Goal: Task Accomplishment & Management: Manage account settings

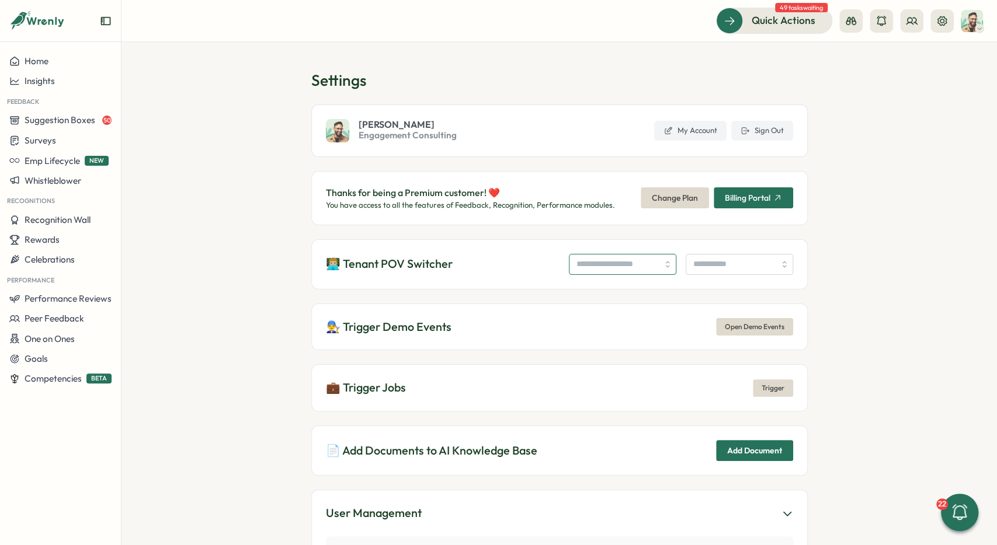
click at [573, 265] on input "search" at bounding box center [622, 264] width 107 height 21
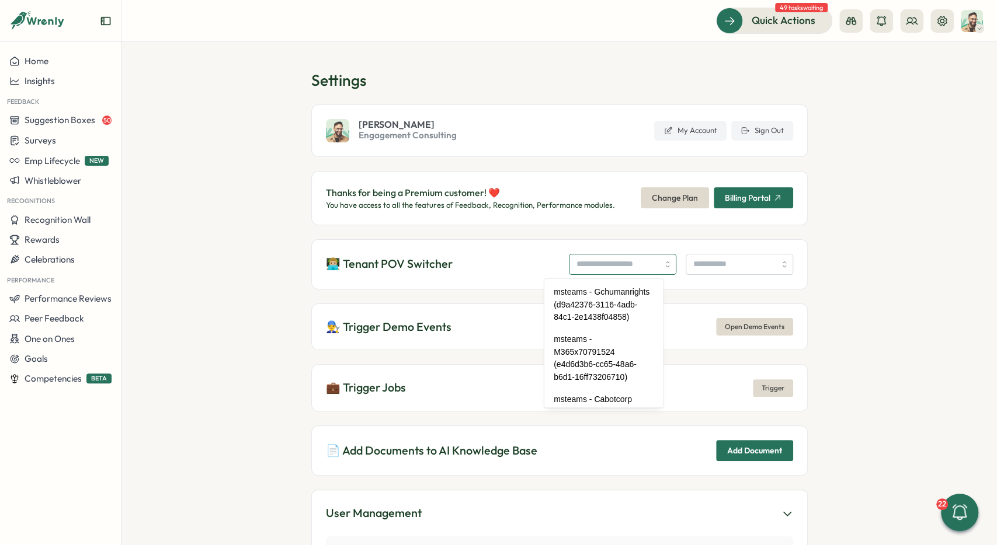
type input "*"
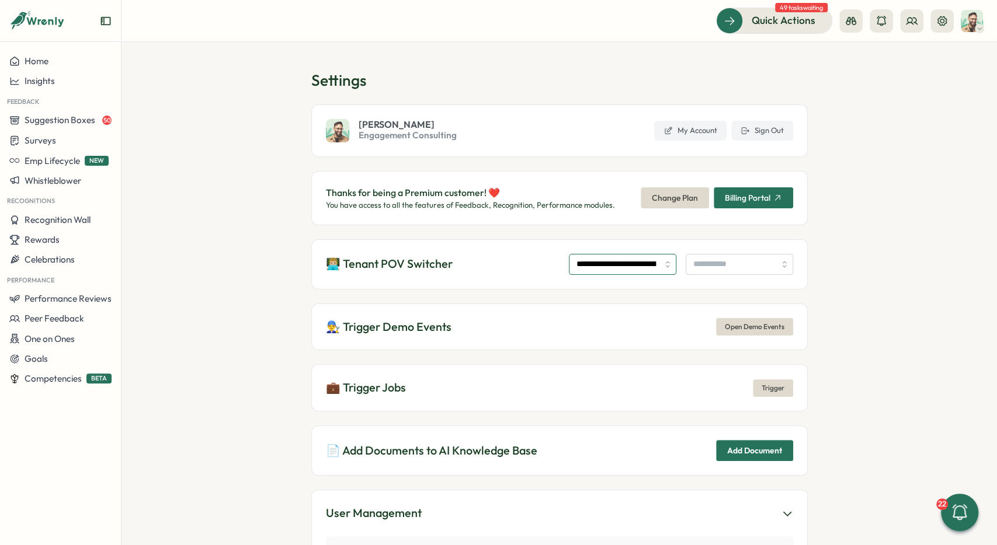
type input "**********"
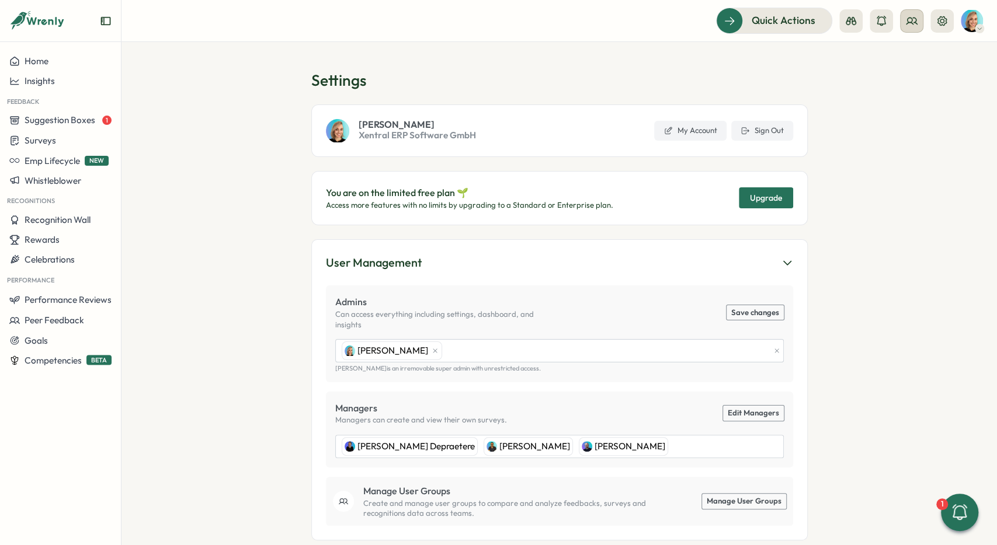
click at [915, 22] on icon at bounding box center [911, 21] width 11 height 6
click at [920, 78] on div "User Groups" at bounding box center [912, 80] width 74 height 13
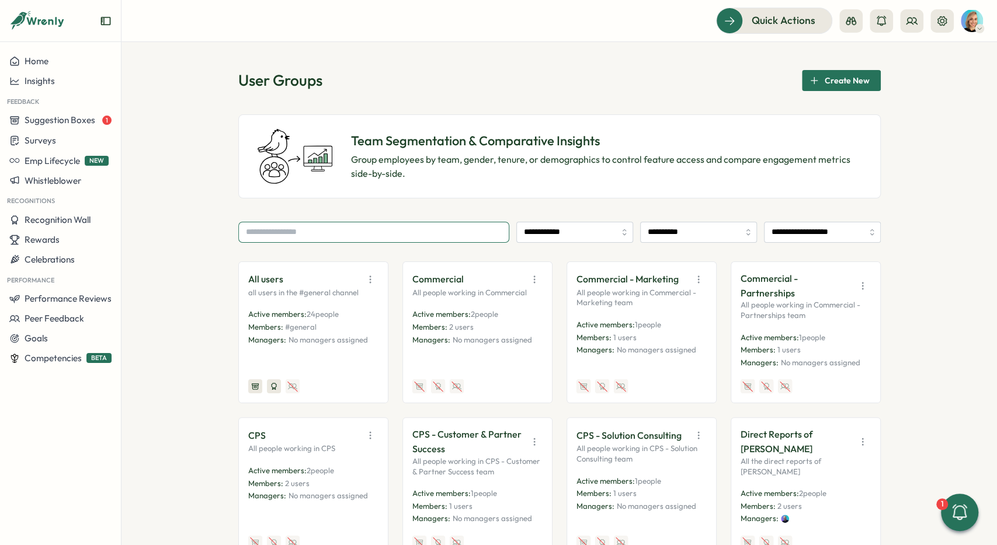
click at [456, 235] on input "text" at bounding box center [373, 232] width 271 height 21
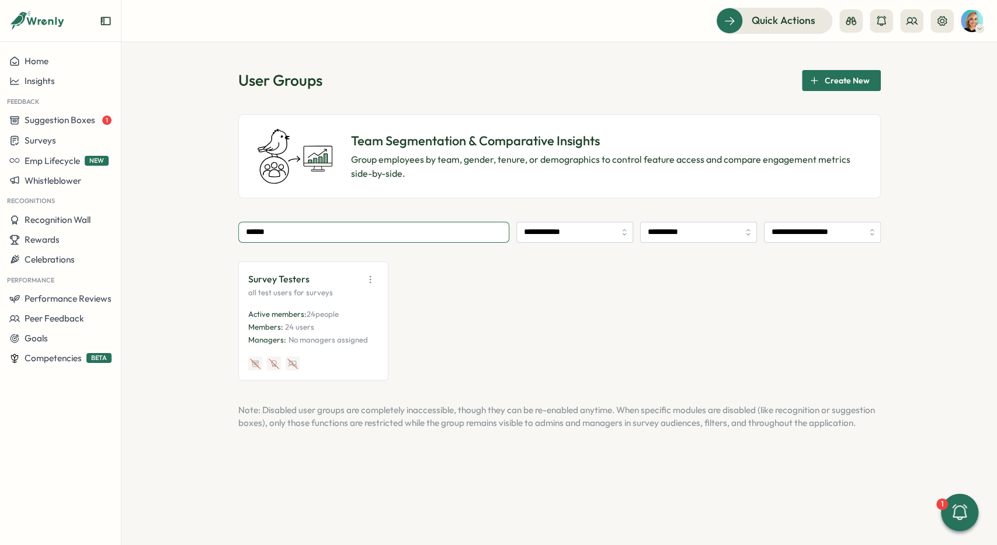
type input "******"
click at [371, 278] on icon "button" at bounding box center [370, 280] width 12 height 12
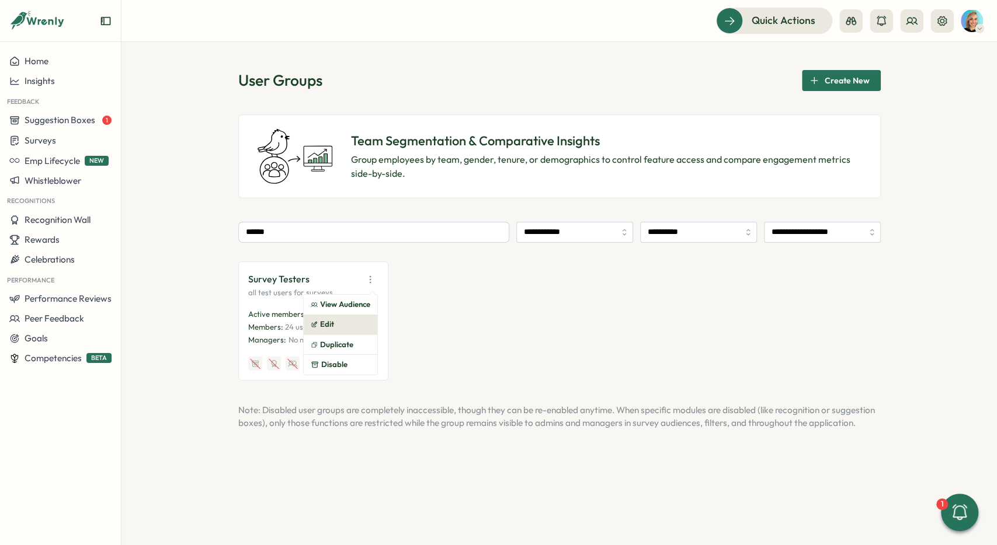
click at [353, 323] on button "Edit" at bounding box center [341, 325] width 74 height 20
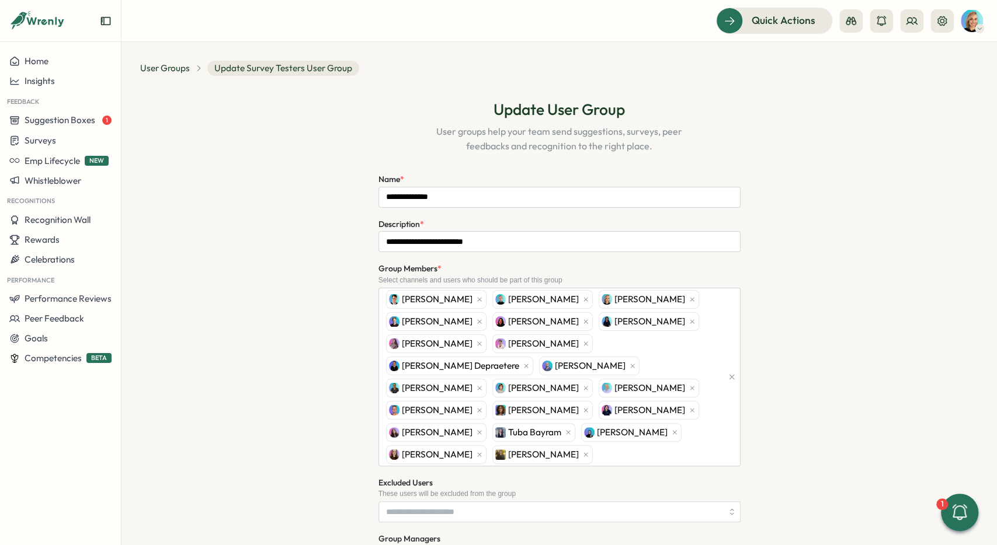
click at [905, 381] on div "**********" at bounding box center [559, 461] width 838 height 753
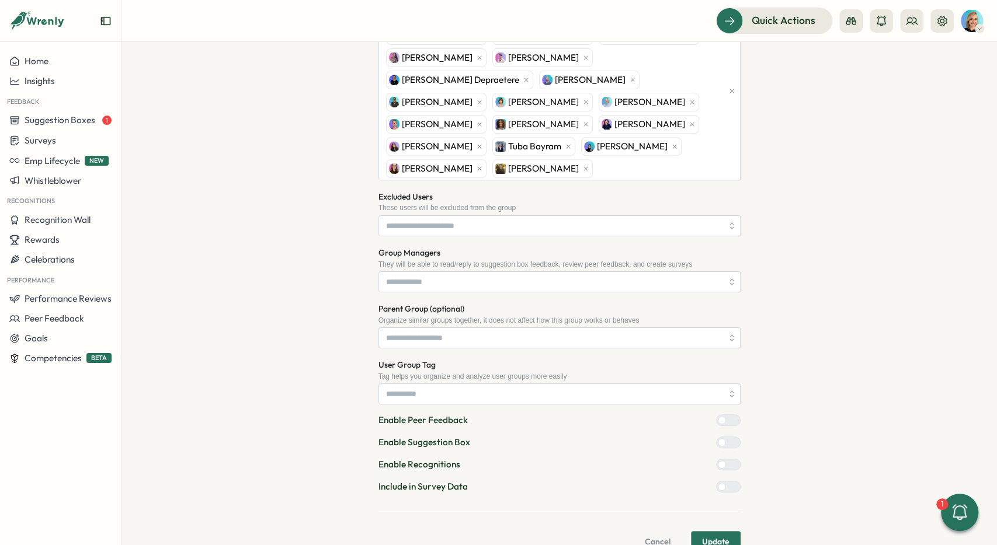
scroll to position [287, 0]
click at [714, 531] on span "Update" at bounding box center [715, 541] width 27 height 20
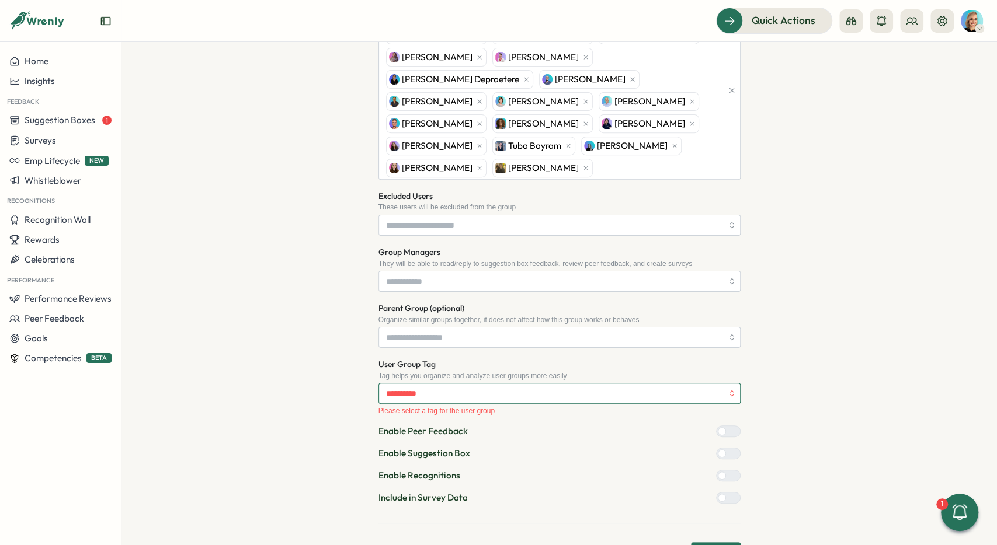
click at [547, 383] on input "User Group Tag" at bounding box center [559, 393] width 362 height 21
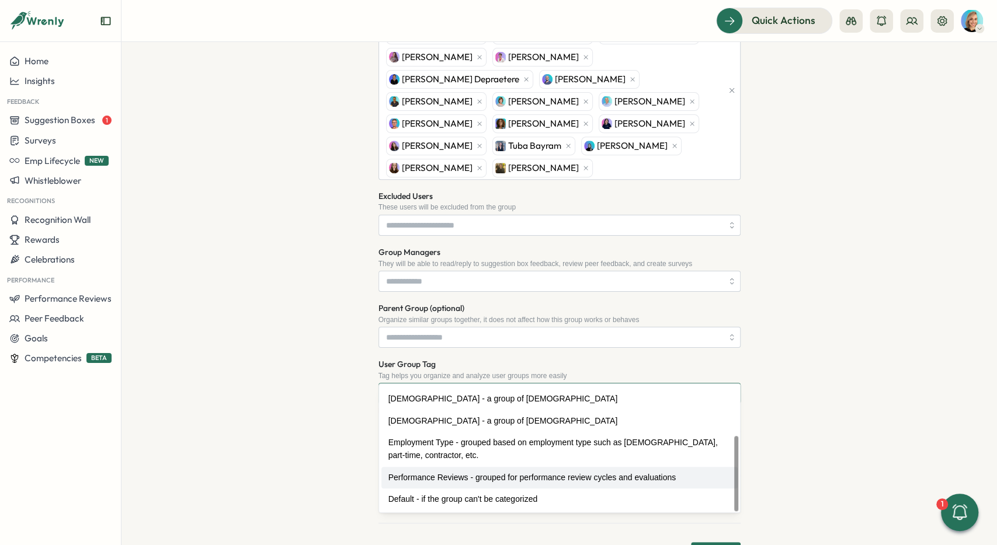
scroll to position [87, 0]
type input "**********"
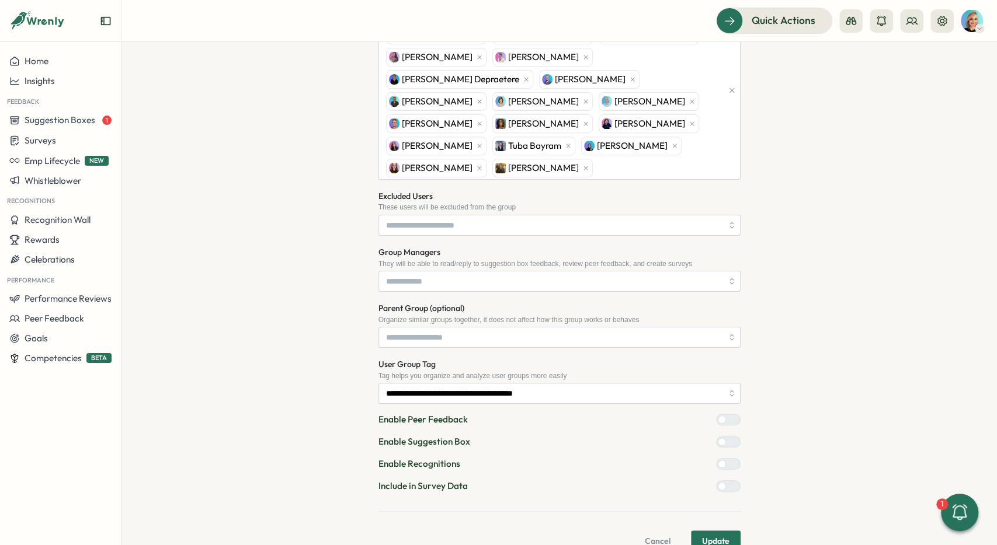
click at [828, 470] on div "**********" at bounding box center [559, 175] width 838 height 753
click at [717, 531] on span "Update" at bounding box center [715, 541] width 27 height 20
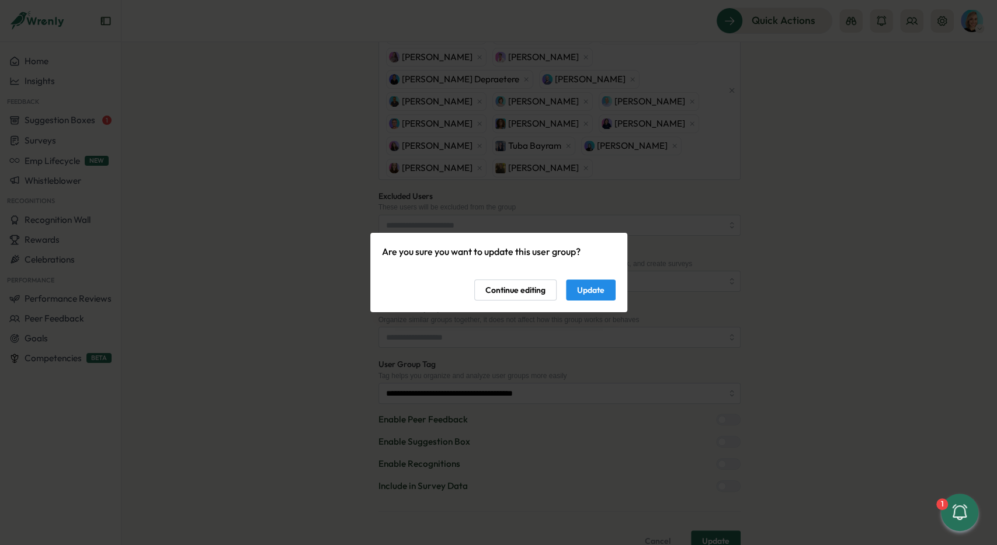
click at [602, 282] on span "Update" at bounding box center [590, 290] width 27 height 20
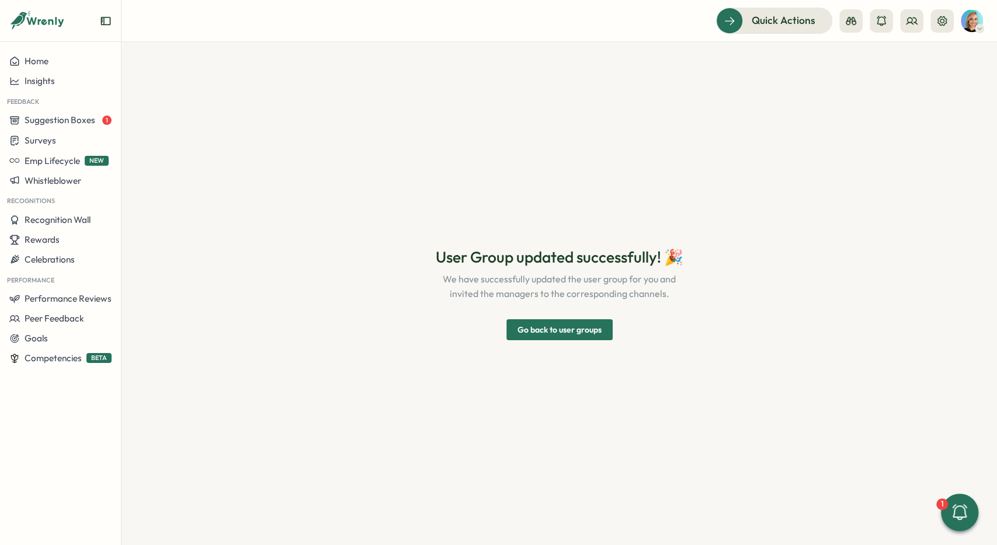
scroll to position [0, 0]
click at [588, 336] on span "Go back to user groups" at bounding box center [559, 330] width 84 height 20
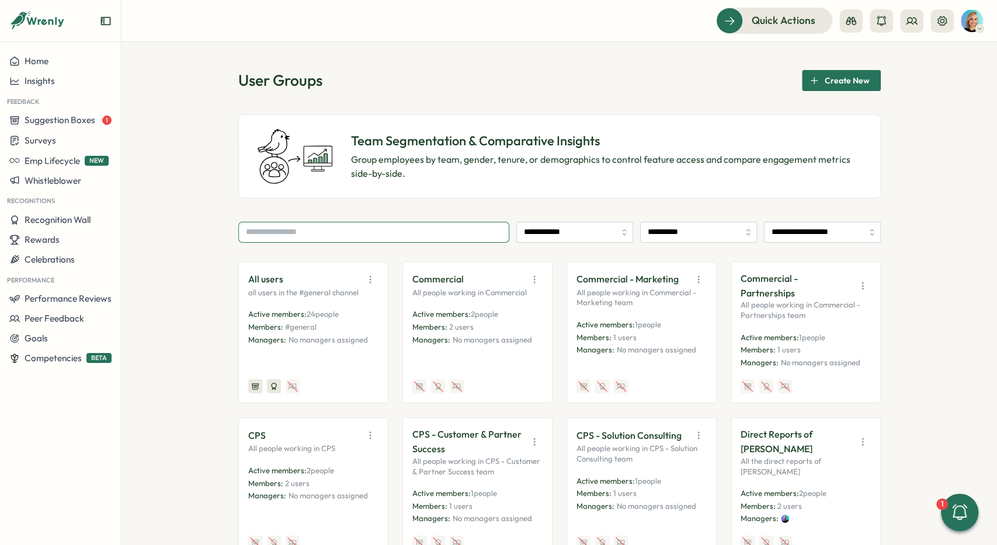
click at [321, 227] on input "text" at bounding box center [373, 232] width 271 height 21
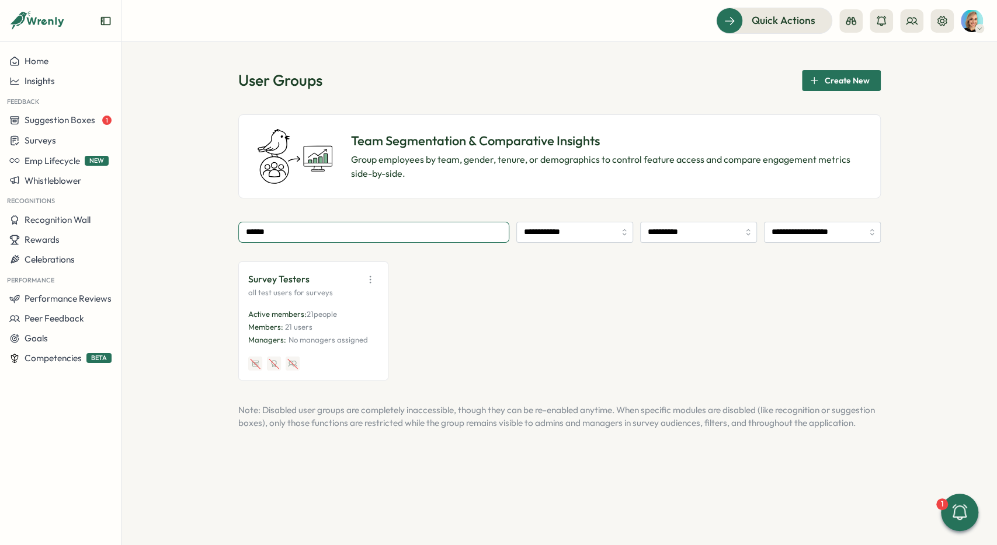
type input "******"
drag, startPoint x: 250, startPoint y: 278, endPoint x: 324, endPoint y: 276, distance: 74.2
click at [324, 277] on div "Survey Testers" at bounding box center [313, 280] width 130 height 16
copy p "Survey Testers"
click at [317, 281] on div "Survey Testers" at bounding box center [313, 280] width 130 height 16
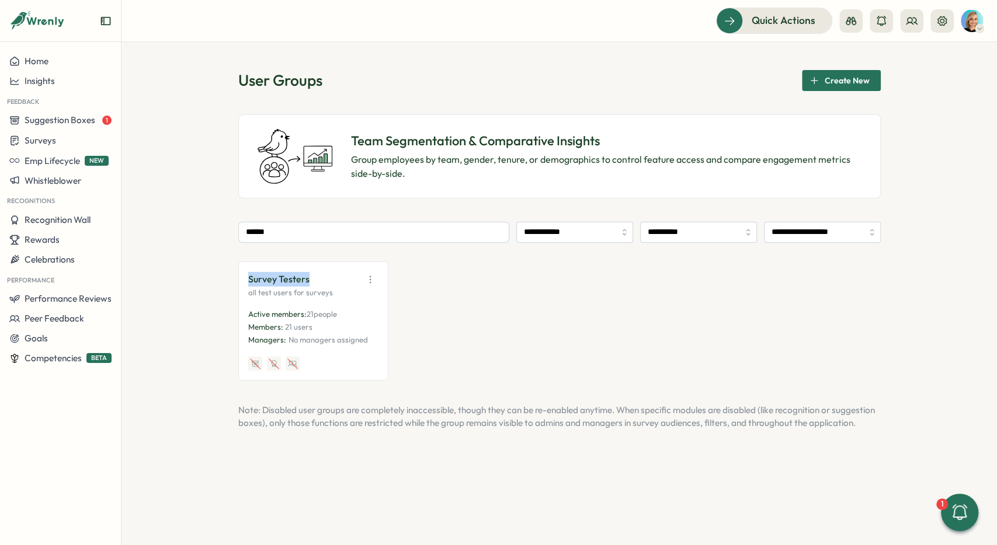
drag, startPoint x: 298, startPoint y: 280, endPoint x: 242, endPoint y: 280, distance: 55.5
click at [242, 280] on div "Survey Testers all test users for surveys Active members: 21 people Members: 21…" at bounding box center [313, 321] width 150 height 119
copy p "Survey Testers"
click at [89, 61] on div "Home" at bounding box center [60, 61] width 102 height 11
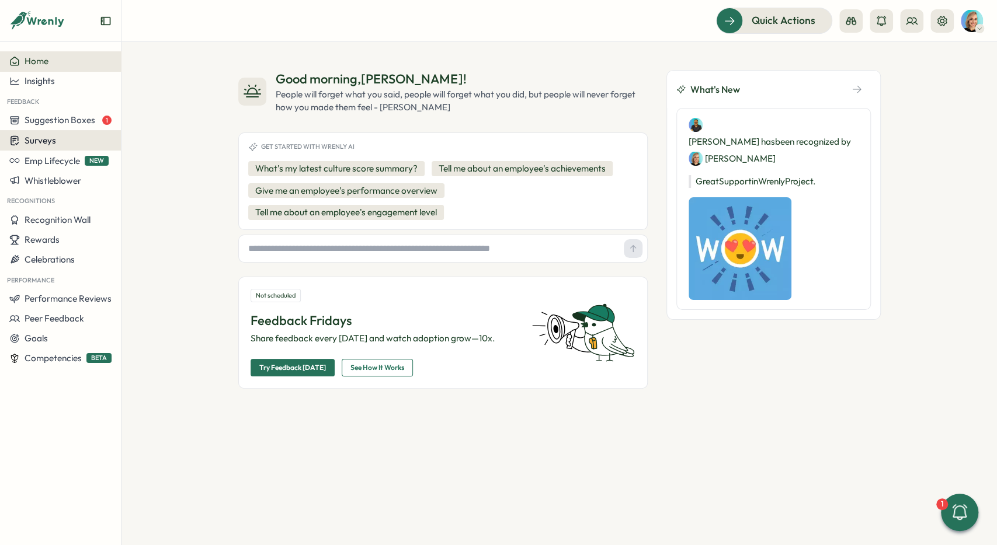
click at [64, 143] on div "Surveys" at bounding box center [60, 140] width 102 height 11
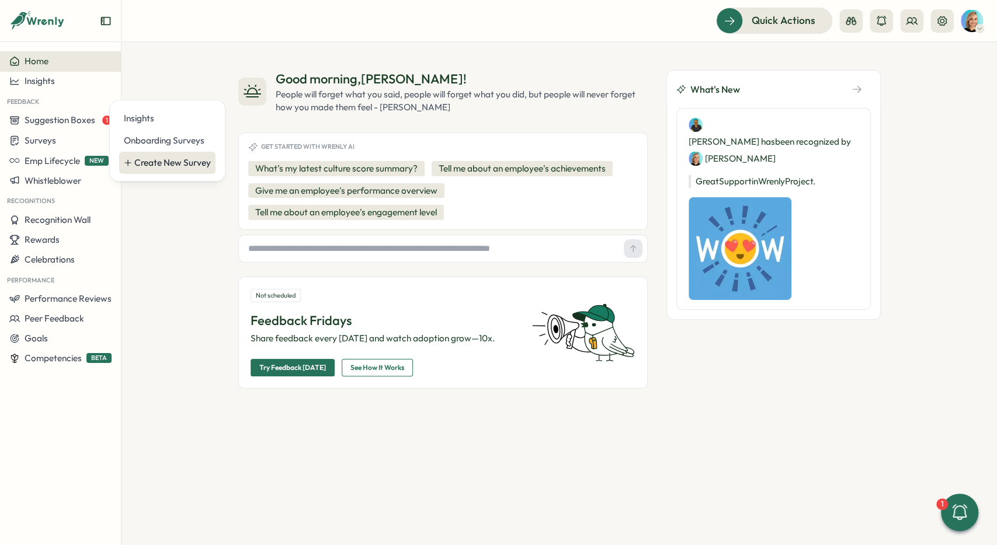
click at [150, 157] on div "Create New Survey" at bounding box center [172, 163] width 77 height 13
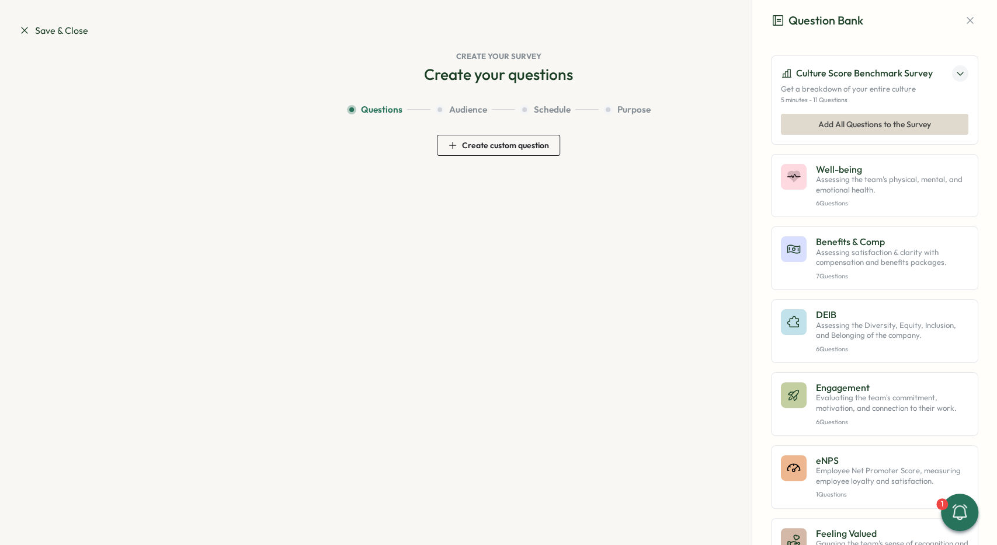
click at [505, 142] on span "Create custom question" at bounding box center [505, 145] width 87 height 8
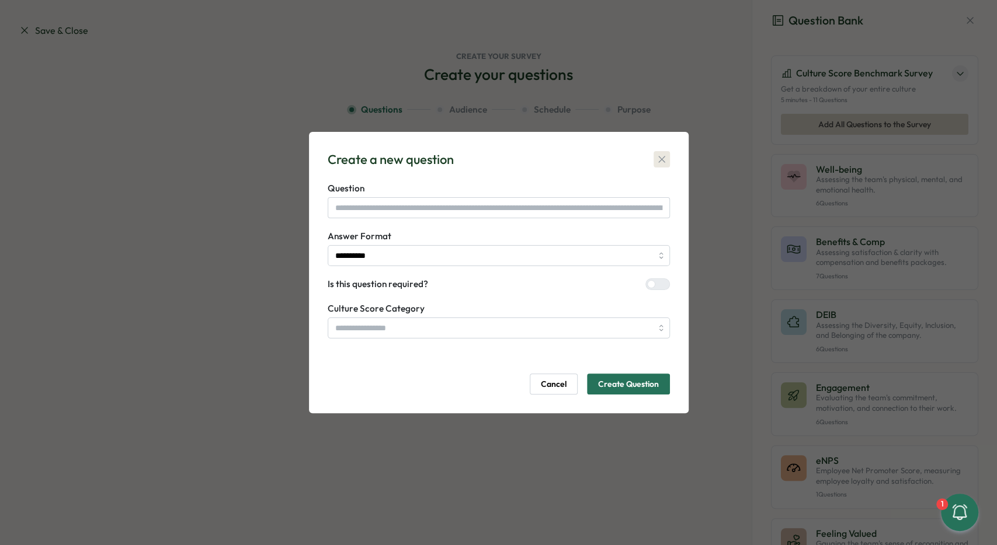
click at [659, 161] on icon "button" at bounding box center [662, 160] width 12 height 12
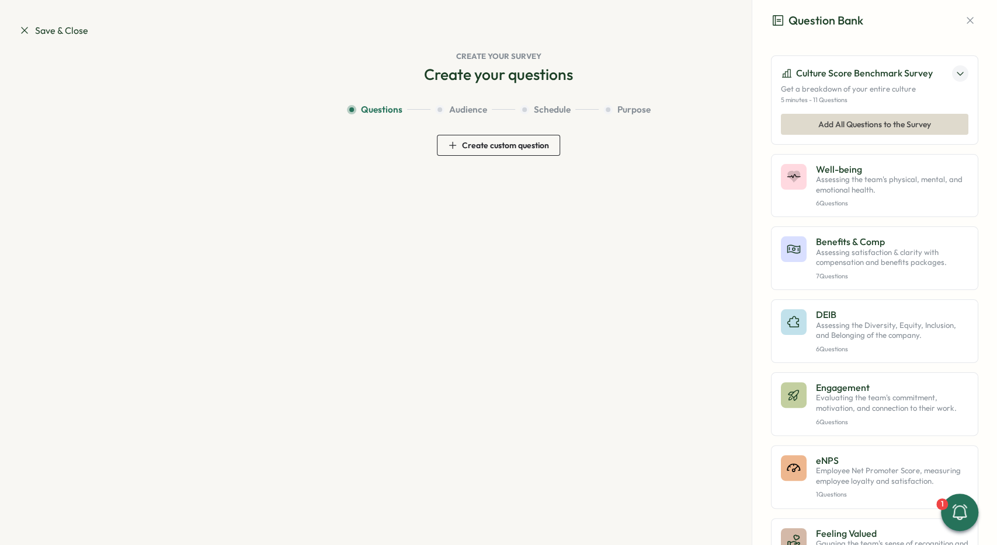
drag, startPoint x: 870, startPoint y: 122, endPoint x: 757, endPoint y: 155, distance: 116.8
click at [870, 122] on span "Add All Questions to the Survey" at bounding box center [874, 124] width 113 height 20
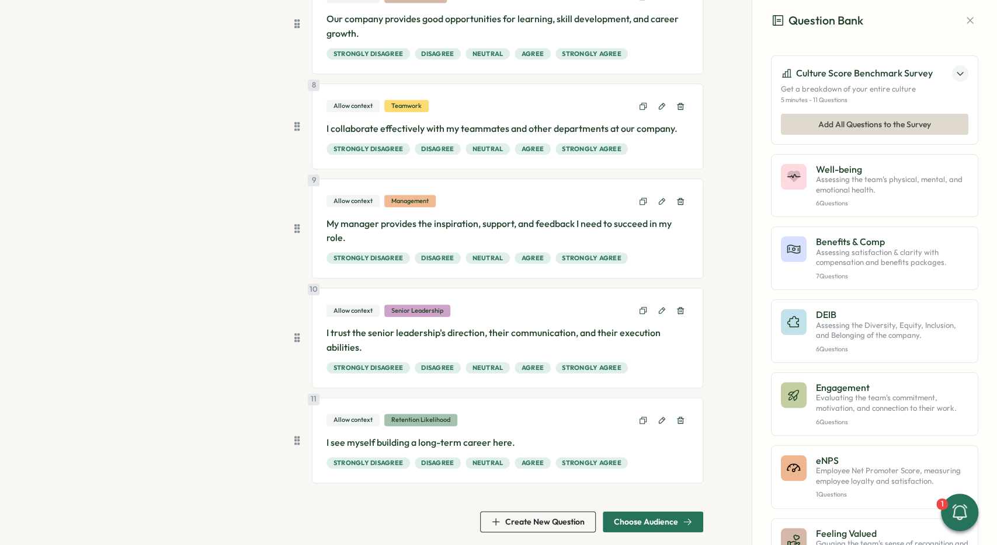
scroll to position [777, 0]
click at [657, 512] on span "Choose Audience" at bounding box center [653, 522] width 78 height 20
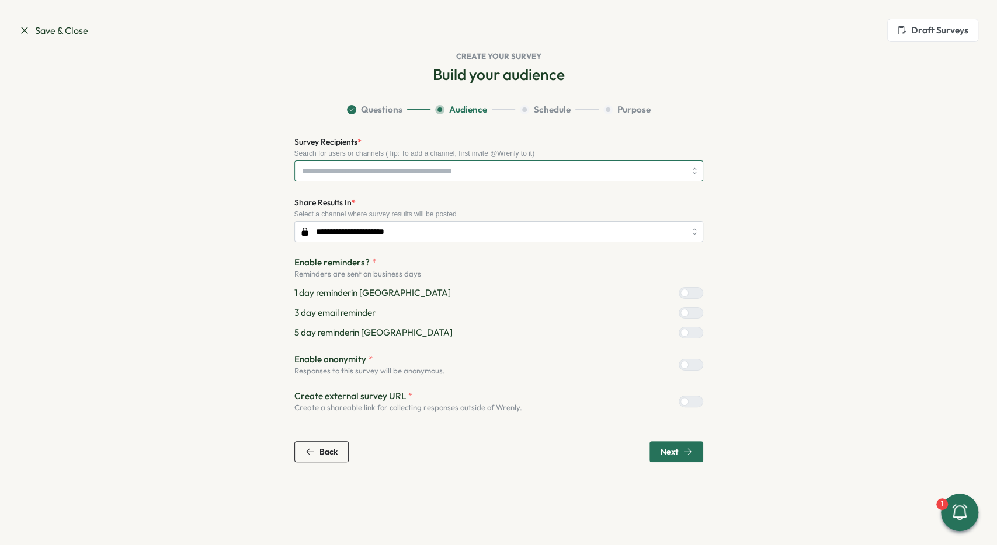
click at [426, 175] on input "Survey Recipients *" at bounding box center [493, 171] width 383 height 20
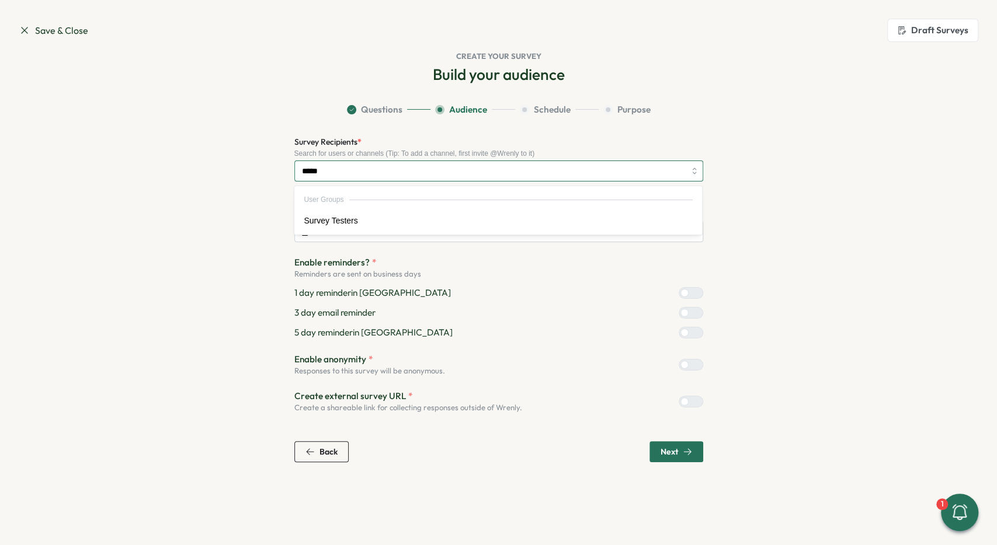
type input "******"
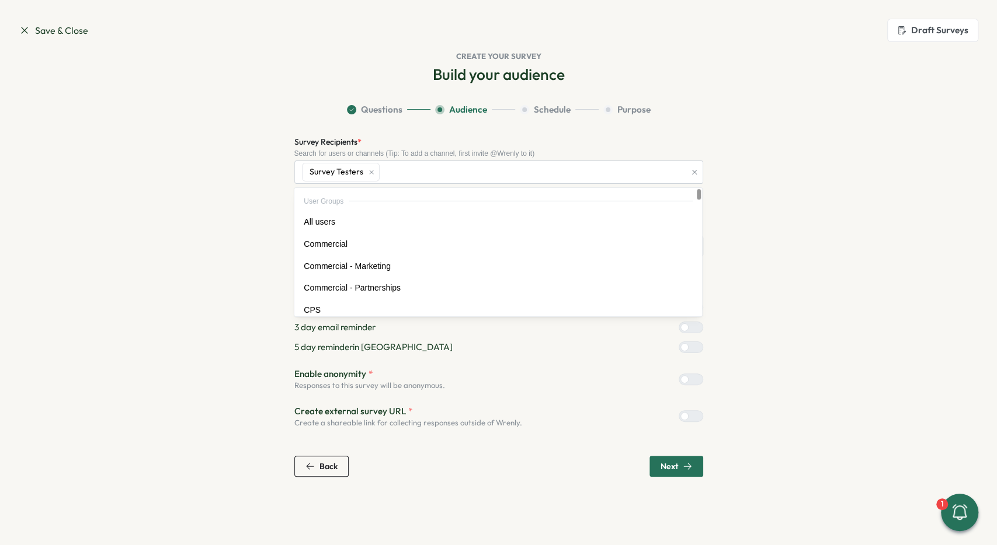
click at [231, 133] on section "Questions Audience Schedule Purpose Survey Recipients * Search for users or cha…" at bounding box center [499, 290] width 748 height 374
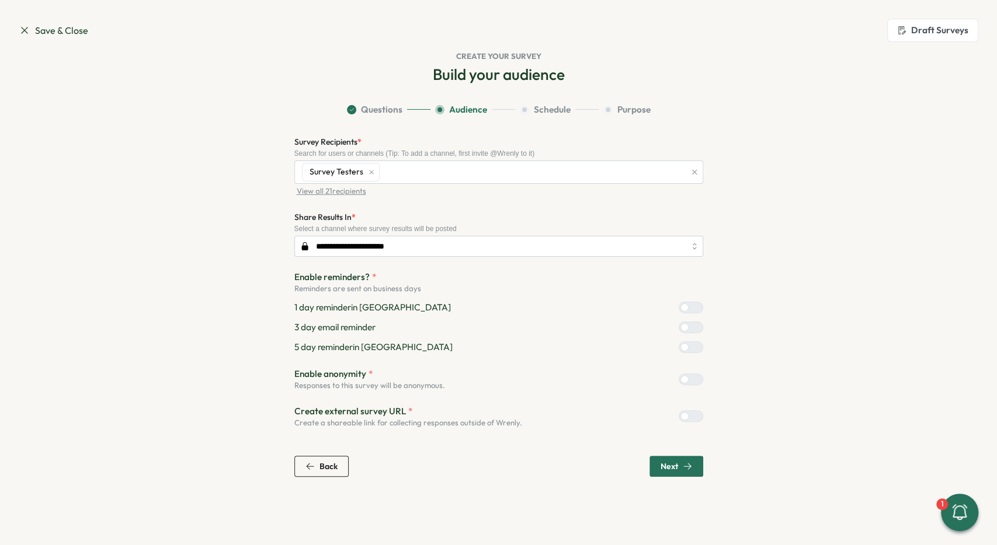
click at [45, 29] on span "Save & Close" at bounding box center [53, 30] width 69 height 15
